Goal: Task Accomplishment & Management: Manage account settings

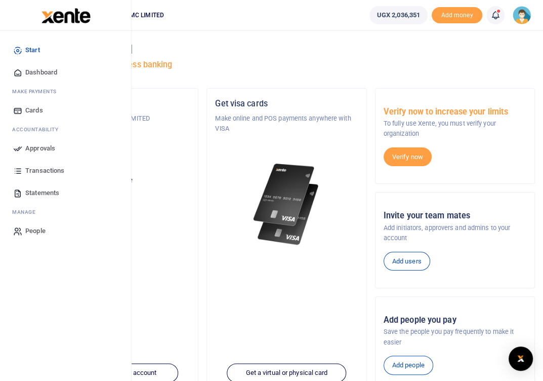
click at [49, 149] on span "Approvals" at bounding box center [40, 148] width 30 height 10
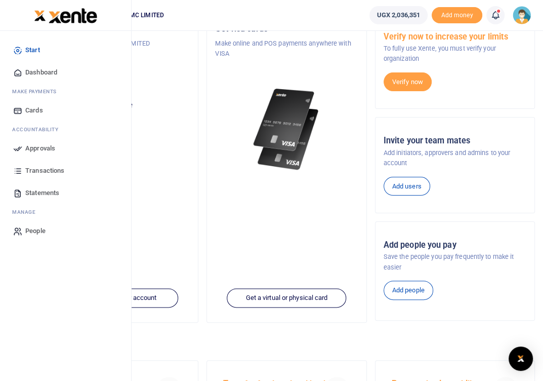
scroll to position [51, 0]
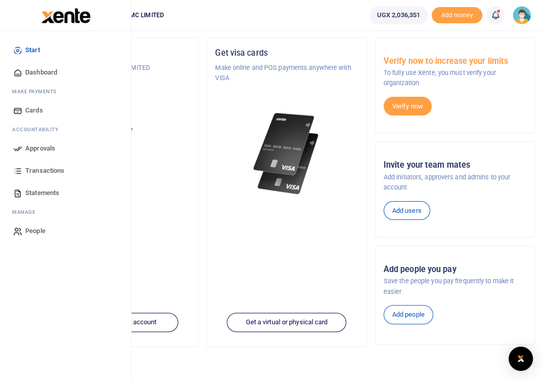
click at [34, 145] on span "Approvals" at bounding box center [40, 148] width 30 height 10
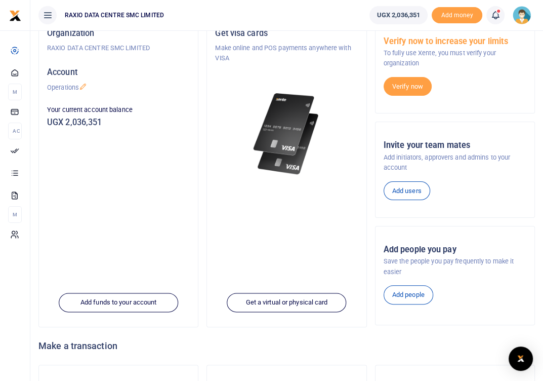
scroll to position [0, 0]
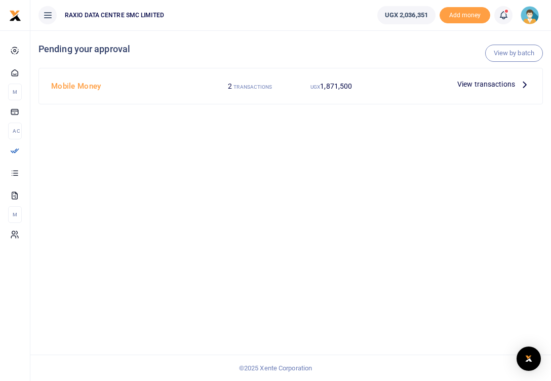
click at [482, 87] on span "View transactions" at bounding box center [486, 84] width 58 height 11
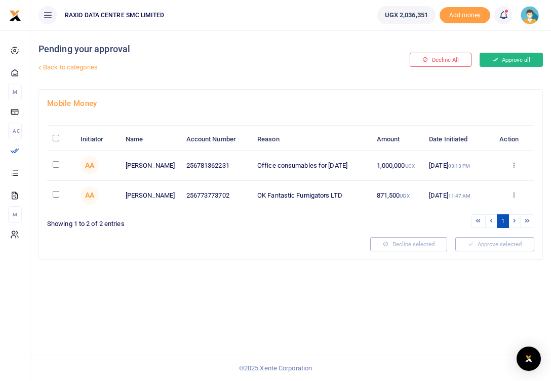
click at [512, 55] on button "Approve all" at bounding box center [511, 60] width 63 height 14
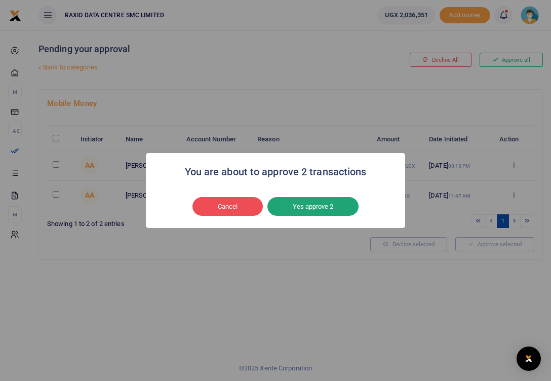
click at [329, 210] on button "Yes approve 2" at bounding box center [312, 206] width 91 height 19
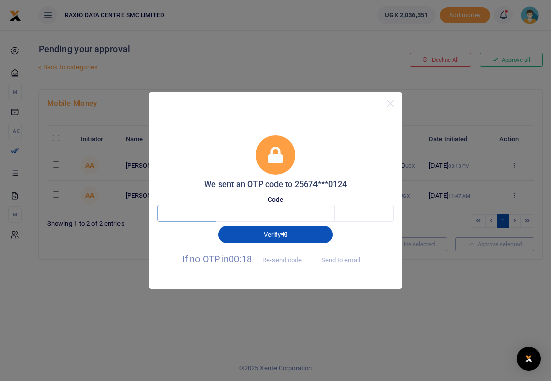
click at [197, 210] on input "text" at bounding box center [186, 213] width 59 height 17
type input "9"
type input "3"
type input "9"
type input "2"
